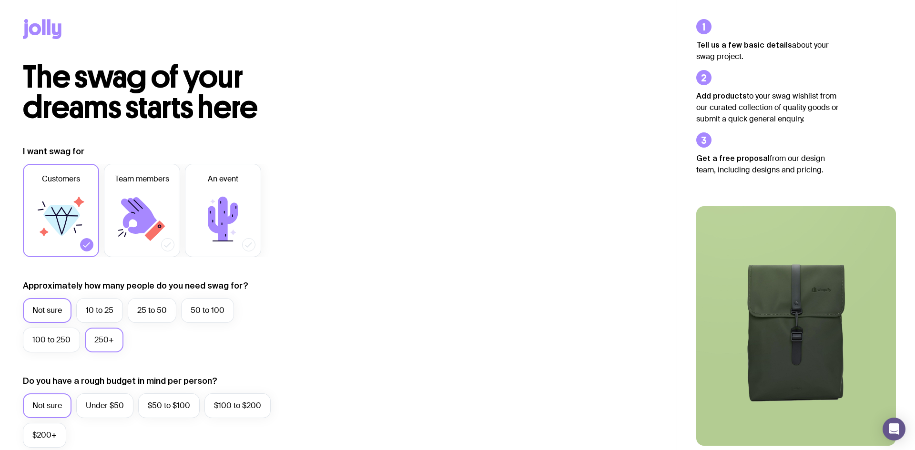
click at [109, 341] on label "250+" at bounding box center [104, 340] width 39 height 25
click at [0, 0] on input "250+" at bounding box center [0, 0] width 0 height 0
click at [56, 307] on label "Not sure" at bounding box center [47, 310] width 49 height 25
click at [0, 0] on input "Not sure" at bounding box center [0, 0] width 0 height 0
click at [162, 408] on label "$50 to $100" at bounding box center [168, 406] width 61 height 25
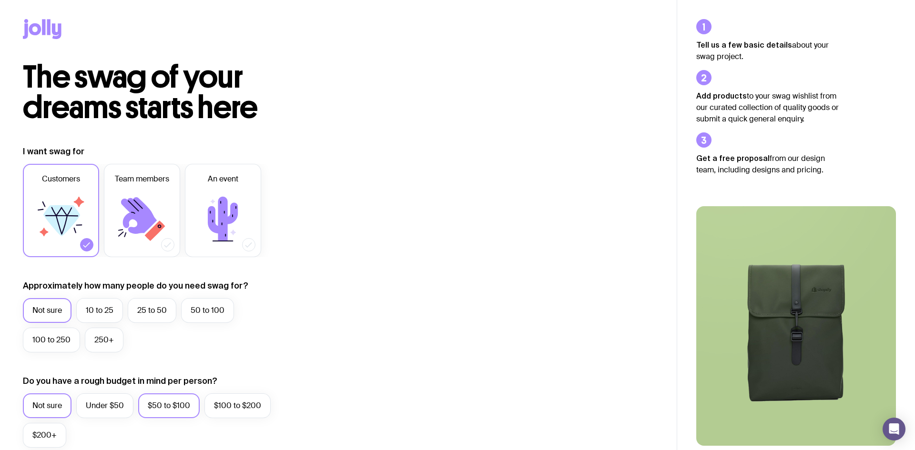
click at [0, 0] on input "$50 to $100" at bounding box center [0, 0] width 0 height 0
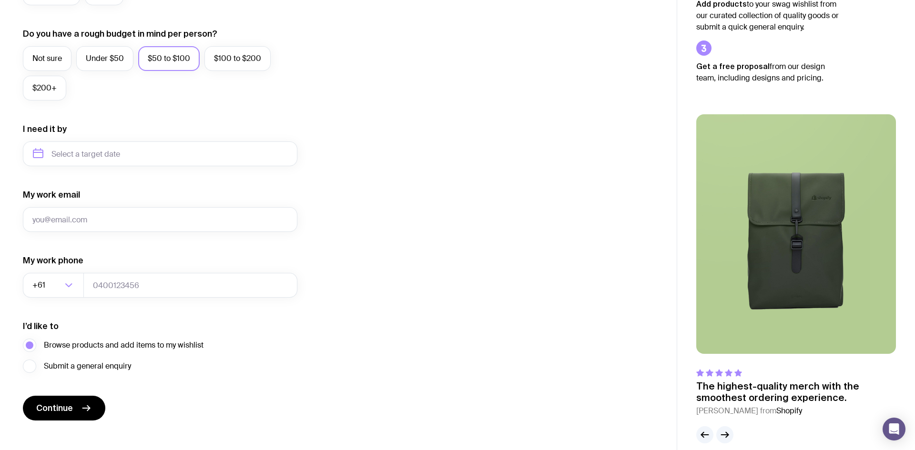
scroll to position [348, 0]
click at [155, 148] on input "text" at bounding box center [160, 153] width 274 height 25
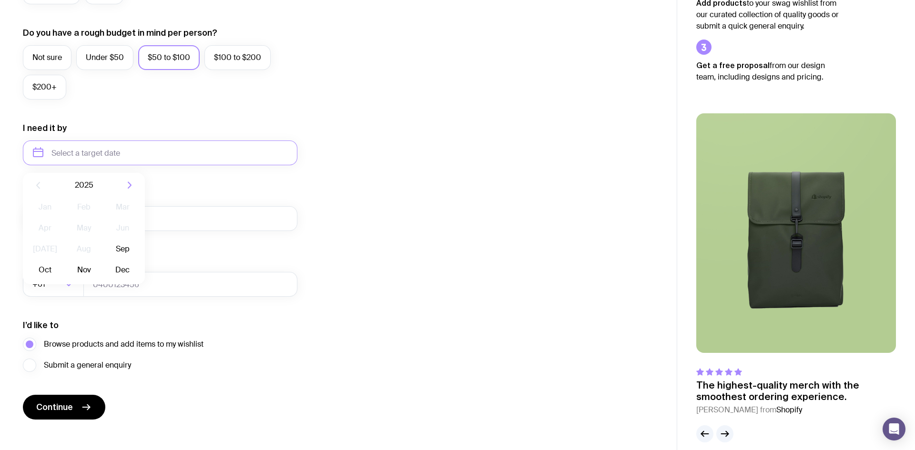
click at [311, 225] on div "I want swag for Customers Team members An event Approximately how many people d…" at bounding box center [338, 108] width 631 height 622
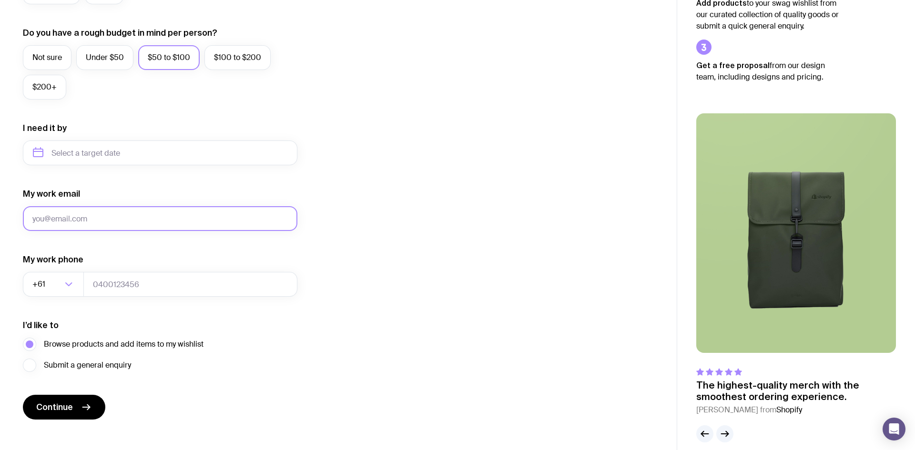
click at [206, 210] on input "My work email" at bounding box center [160, 218] width 274 height 25
type input "[DOMAIN_NAME][EMAIL_ADDRESS][PERSON_NAME][DOMAIN_NAME]"
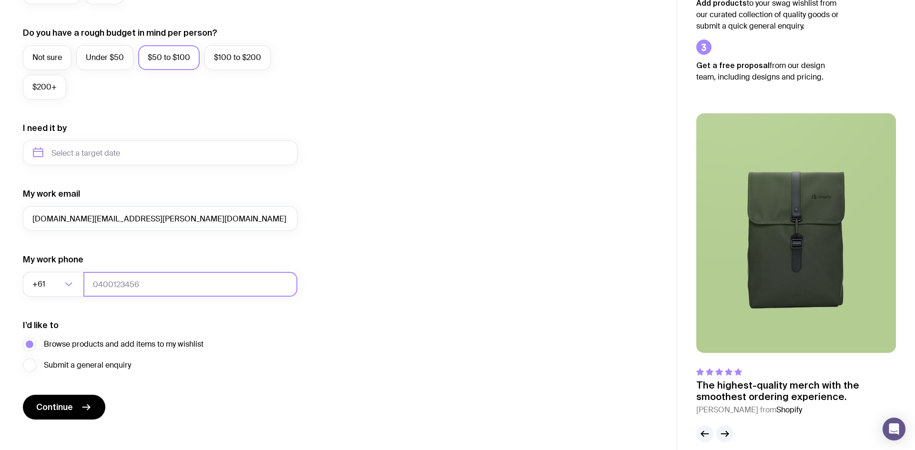
click at [140, 289] on input "tel" at bounding box center [190, 284] width 214 height 25
type input "0423457556"
click at [71, 411] on span "Continue" at bounding box center [54, 407] width 37 height 11
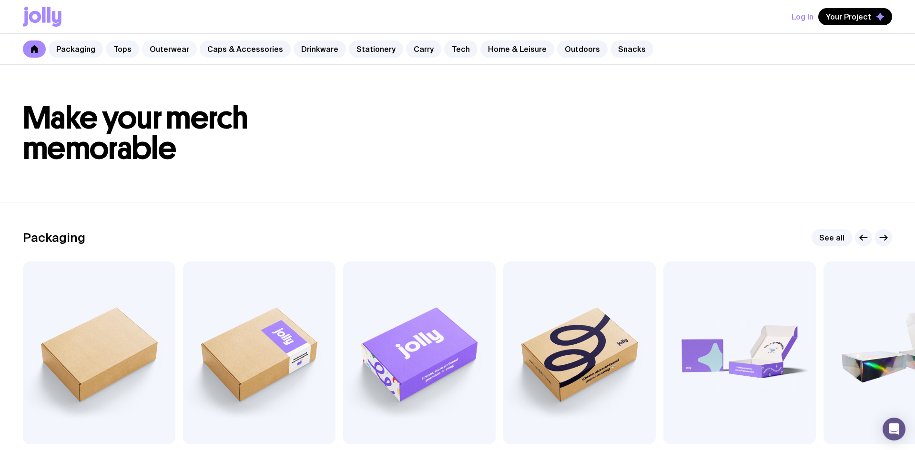
click at [170, 51] on link "Outerwear" at bounding box center [169, 49] width 55 height 17
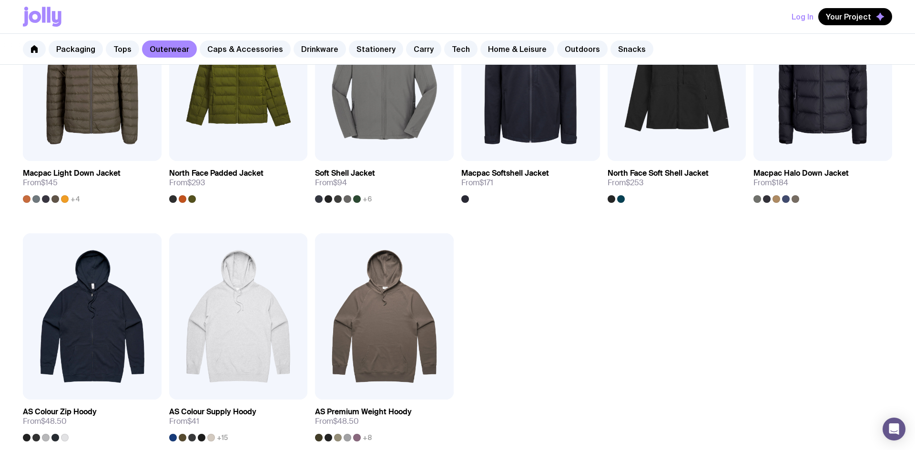
scroll to position [728, 0]
